Goal: Information Seeking & Learning: Understand process/instructions

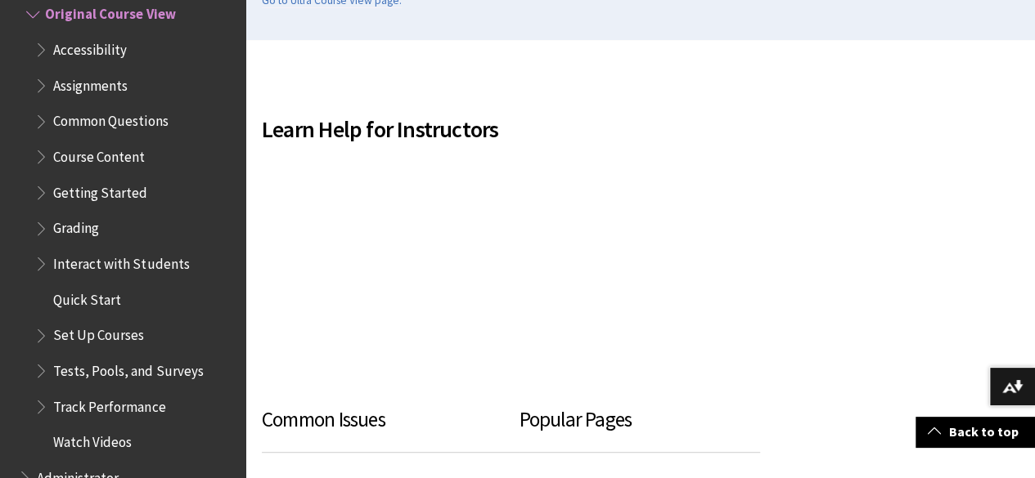
scroll to position [2043, 0]
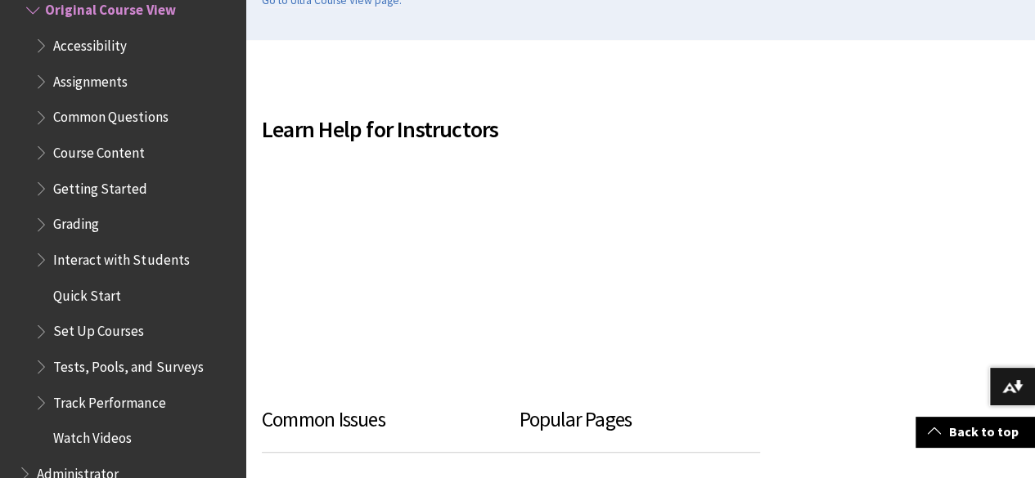
click at [94, 221] on span "Grading" at bounding box center [76, 222] width 46 height 22
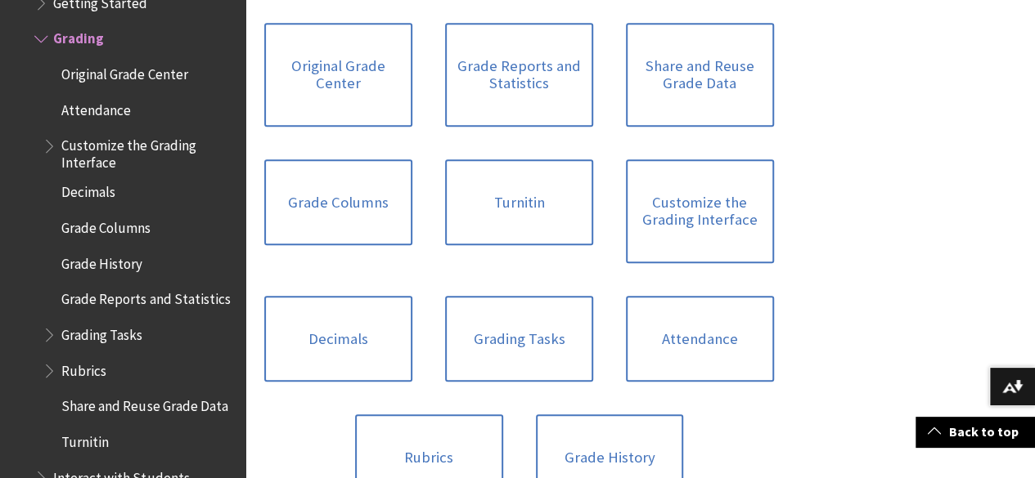
scroll to position [497, 0]
click at [412, 159] on link "Grade Columns" at bounding box center [338, 202] width 148 height 87
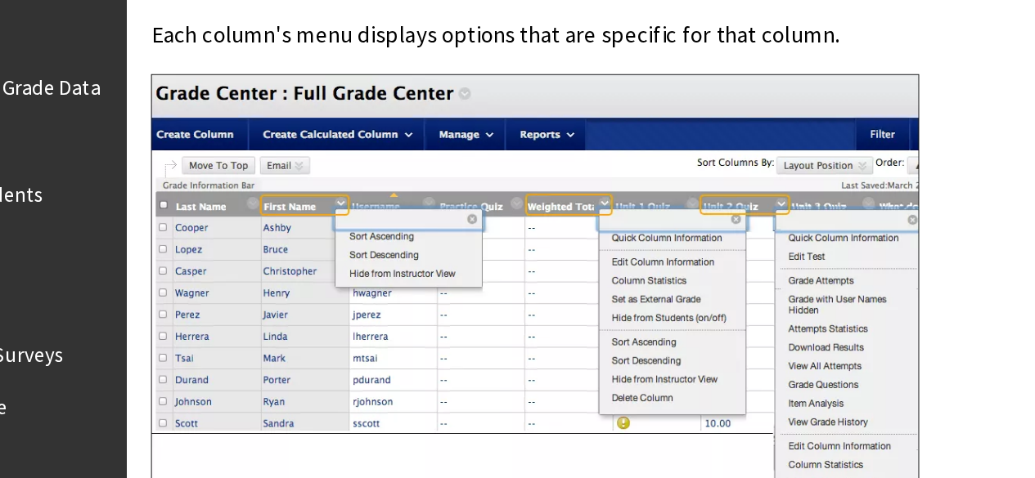
scroll to position [1963, 0]
